Goal: Task Accomplishment & Management: Use online tool/utility

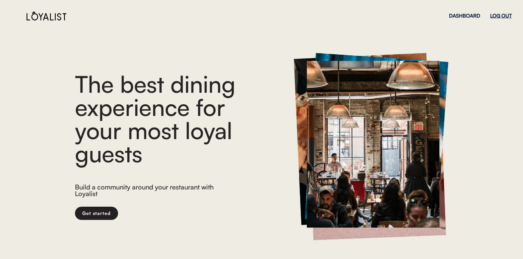
click at [506, 14] on div "LOG OUT" at bounding box center [501, 15] width 22 height 5
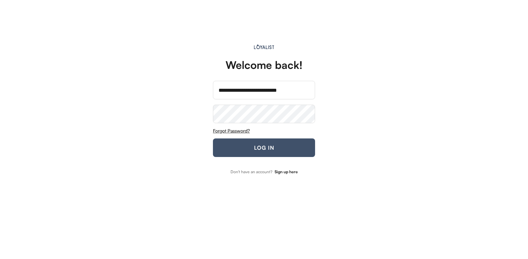
click at [264, 146] on button "LOG IN" at bounding box center [264, 148] width 102 height 19
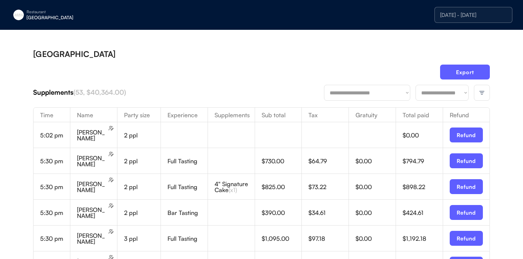
scroll to position [33, 0]
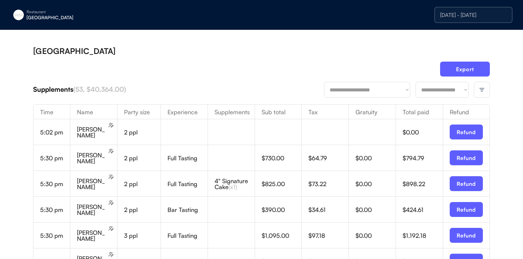
click at [482, 86] on div at bounding box center [482, 90] width 16 height 16
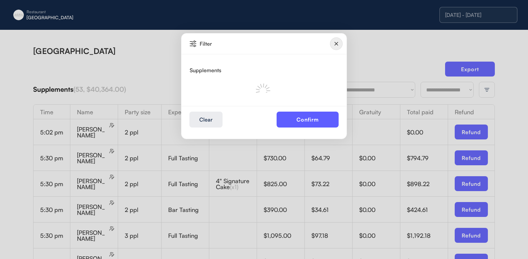
click at [340, 43] on img at bounding box center [336, 43] width 13 height 13
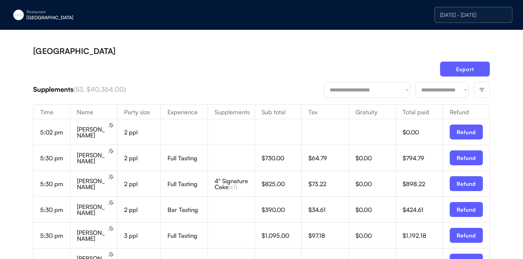
click at [465, 15] on div "[DATE] - [DATE]" at bounding box center [473, 14] width 67 height 5
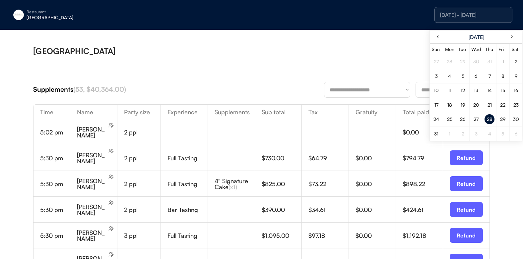
click at [504, 118] on div "29" at bounding box center [503, 119] width 6 height 5
click at [387, 62] on div "Export" at bounding box center [261, 72] width 456 height 20
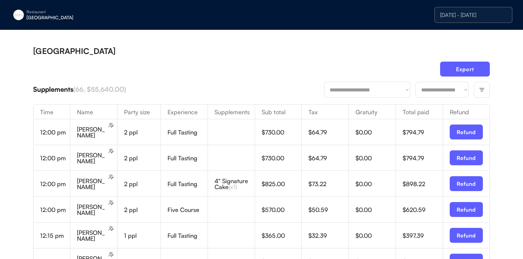
click at [479, 95] on div at bounding box center [482, 90] width 16 height 16
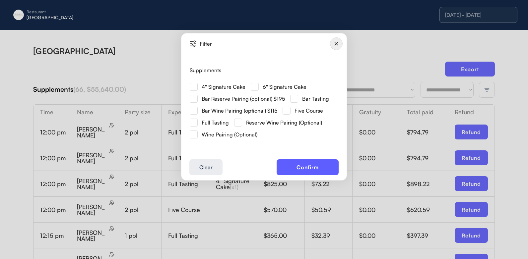
click at [193, 88] on img at bounding box center [194, 87] width 8 height 8
click at [302, 161] on button "Confirm" at bounding box center [307, 167] width 62 height 16
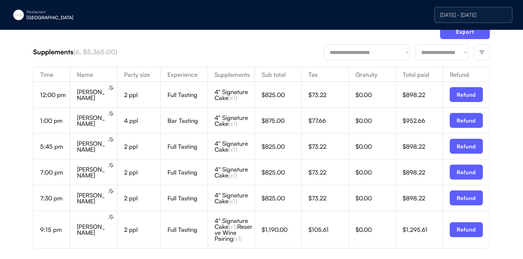
scroll to position [66, 0]
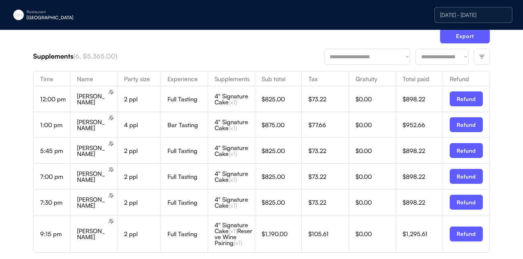
click at [475, 56] on div at bounding box center [482, 57] width 16 height 16
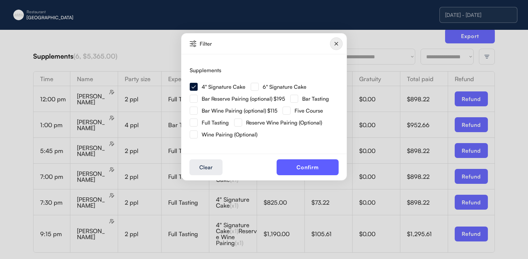
click at [256, 87] on img at bounding box center [255, 87] width 8 height 8
click at [302, 167] on button "Confirm" at bounding box center [307, 167] width 62 height 16
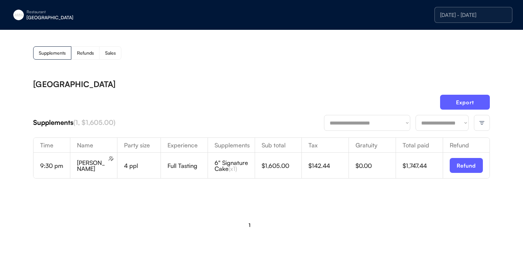
scroll to position [0, 0]
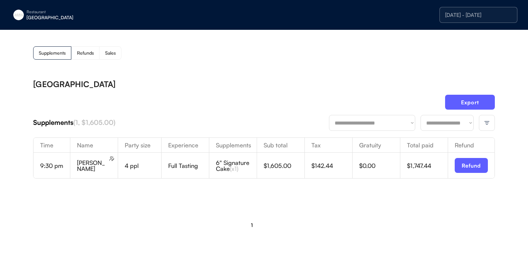
click at [487, 12] on div "8/29/25 - 8/29/25" at bounding box center [478, 14] width 67 height 5
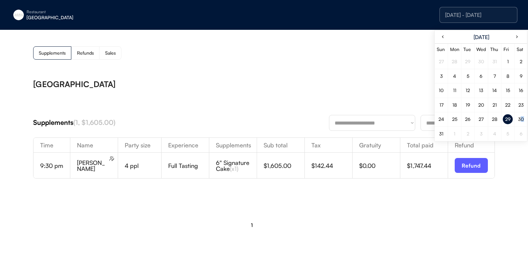
click at [522, 119] on div "30" at bounding box center [521, 119] width 6 height 5
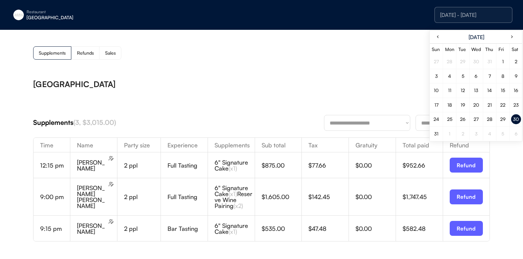
click at [305, 69] on div "**********" at bounding box center [261, 168] width 523 height 276
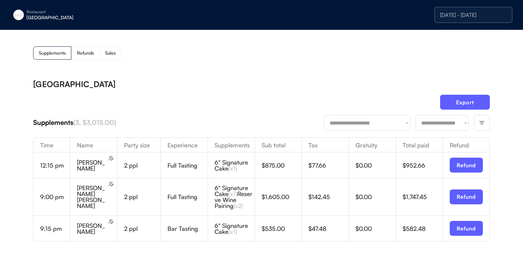
click at [480, 122] on img at bounding box center [482, 123] width 6 height 6
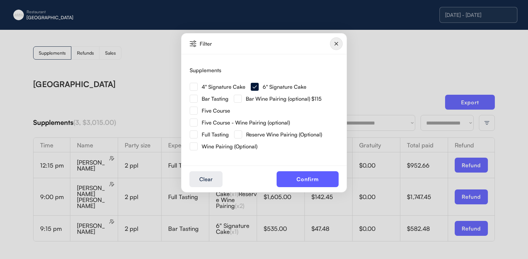
click at [191, 86] on img at bounding box center [194, 87] width 8 height 8
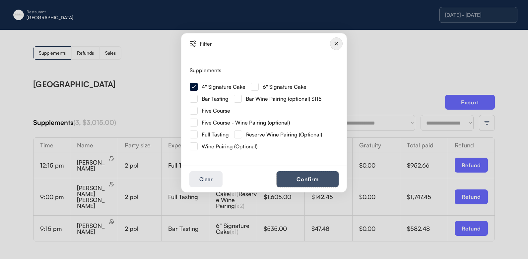
click at [325, 180] on button "Confirm" at bounding box center [307, 179] width 62 height 16
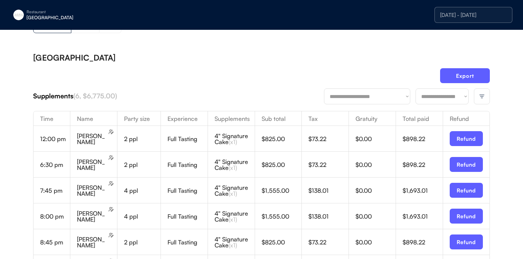
scroll to position [17, 0]
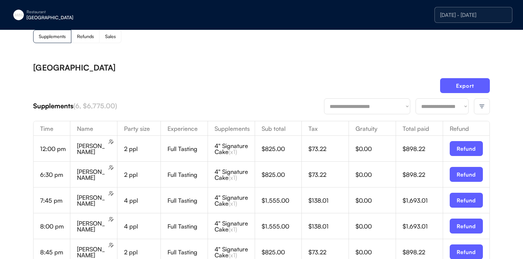
click at [483, 100] on div at bounding box center [482, 106] width 16 height 16
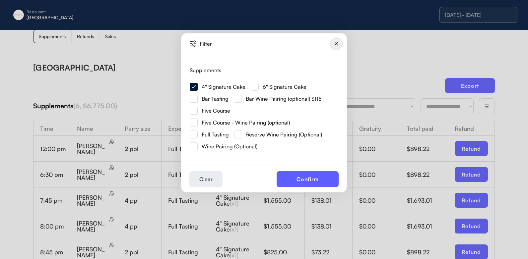
click at [389, 59] on div at bounding box center [264, 129] width 528 height 259
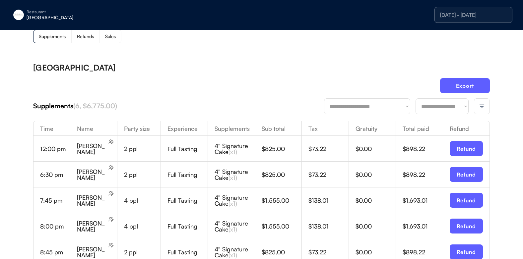
click at [493, 15] on div "8/30/25 - 8/30/25" at bounding box center [473, 14] width 67 height 5
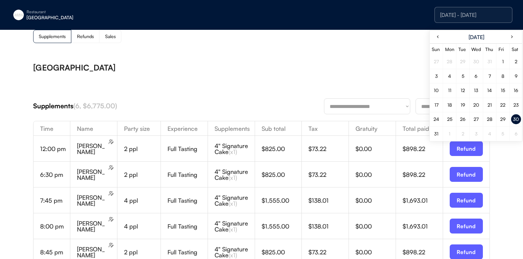
click at [438, 134] on div "31" at bounding box center [436, 134] width 10 height 10
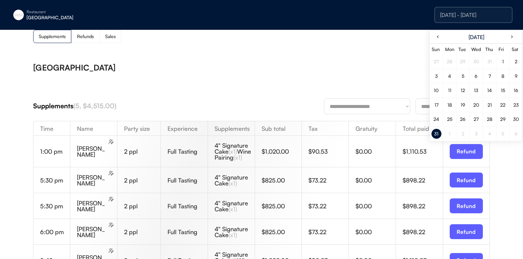
click at [275, 67] on div "Eleven Madison Park" at bounding box center [261, 68] width 456 height 8
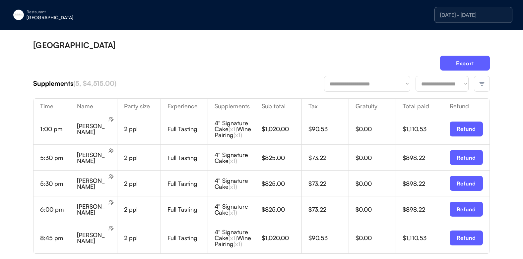
scroll to position [33, 0]
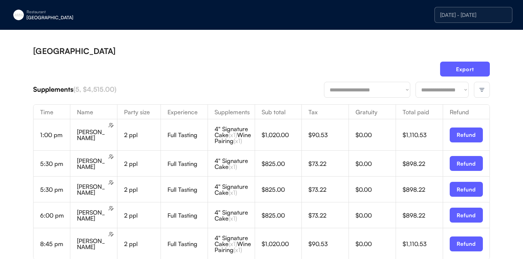
click at [481, 89] on img at bounding box center [482, 90] width 6 height 6
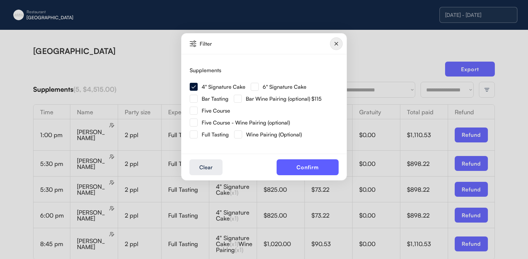
click at [255, 85] on img at bounding box center [255, 87] width 8 height 8
click at [326, 165] on button "Confirm" at bounding box center [307, 167] width 62 height 16
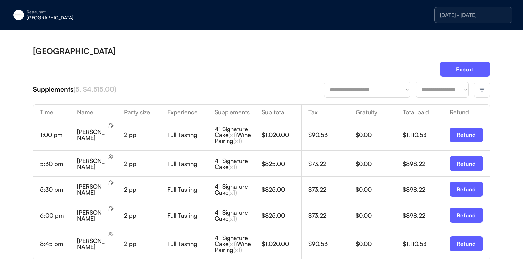
scroll to position [24, 0]
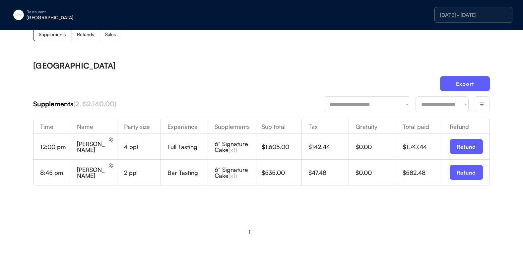
click at [252, 66] on div "**********" at bounding box center [261, 151] width 456 height 179
